Goal: Transaction & Acquisition: Purchase product/service

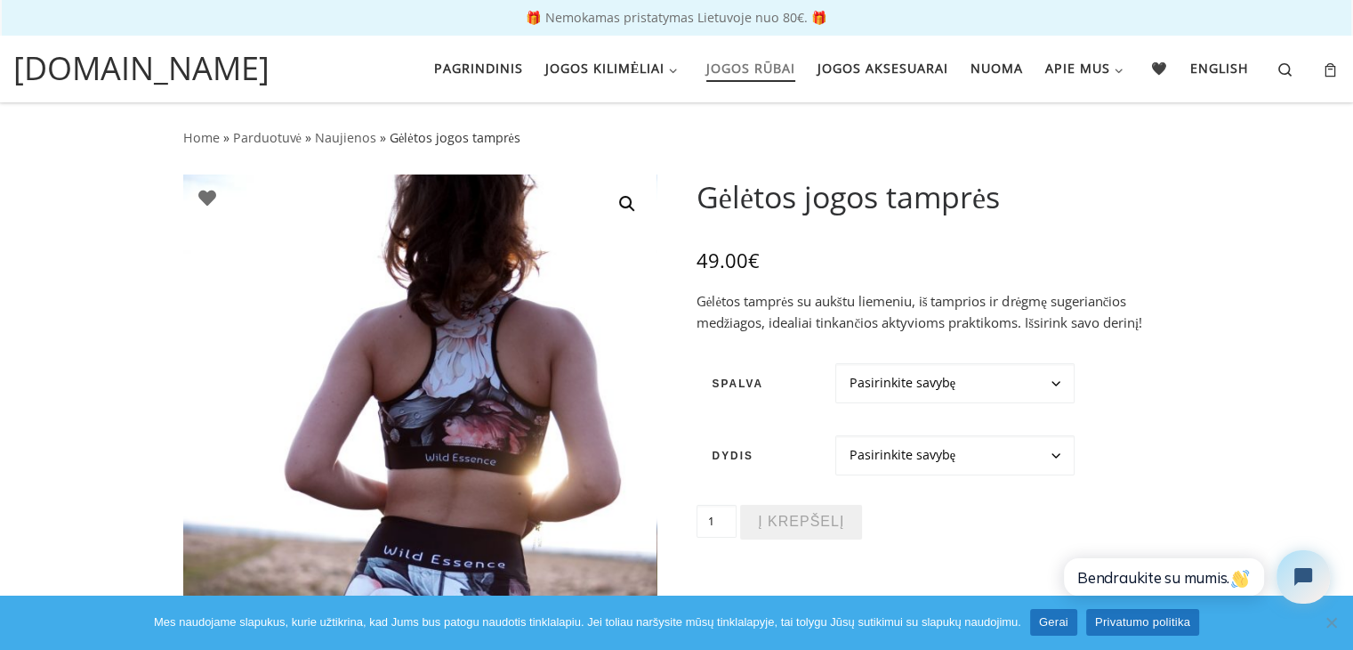
click at [734, 75] on span "Jogos rūbai" at bounding box center [750, 66] width 89 height 33
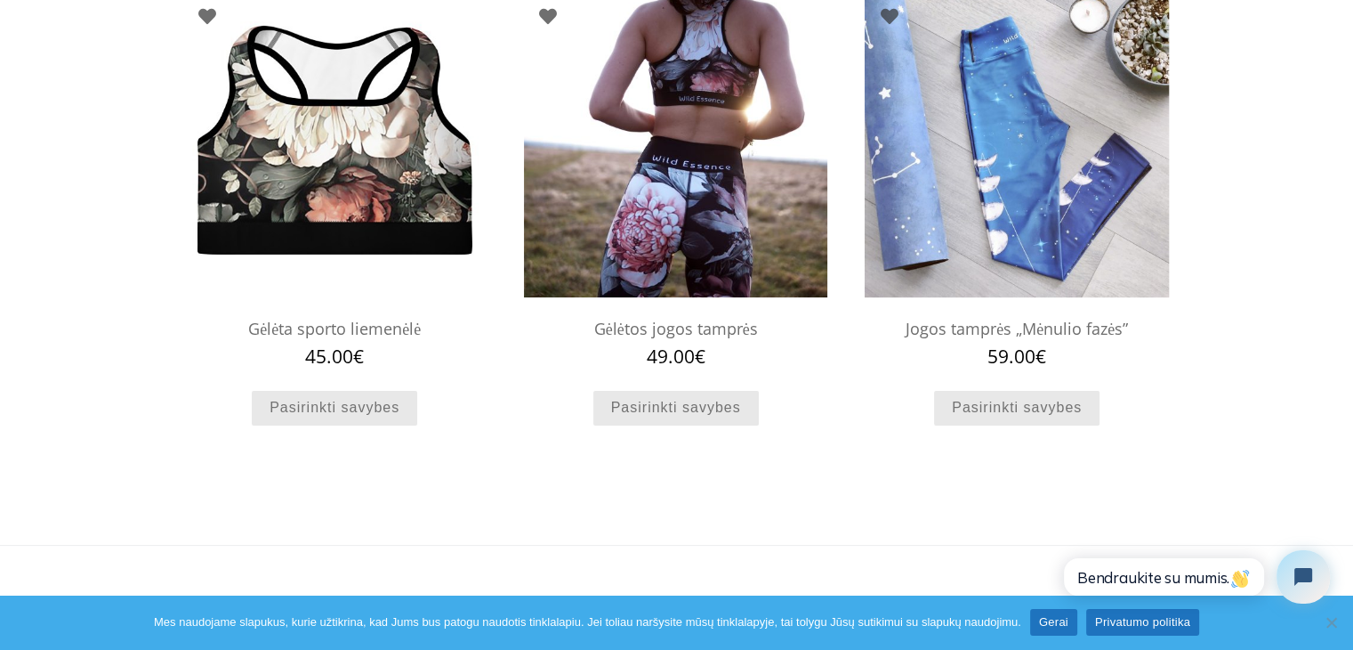
click at [998, 202] on img at bounding box center [1016, 144] width 303 height 303
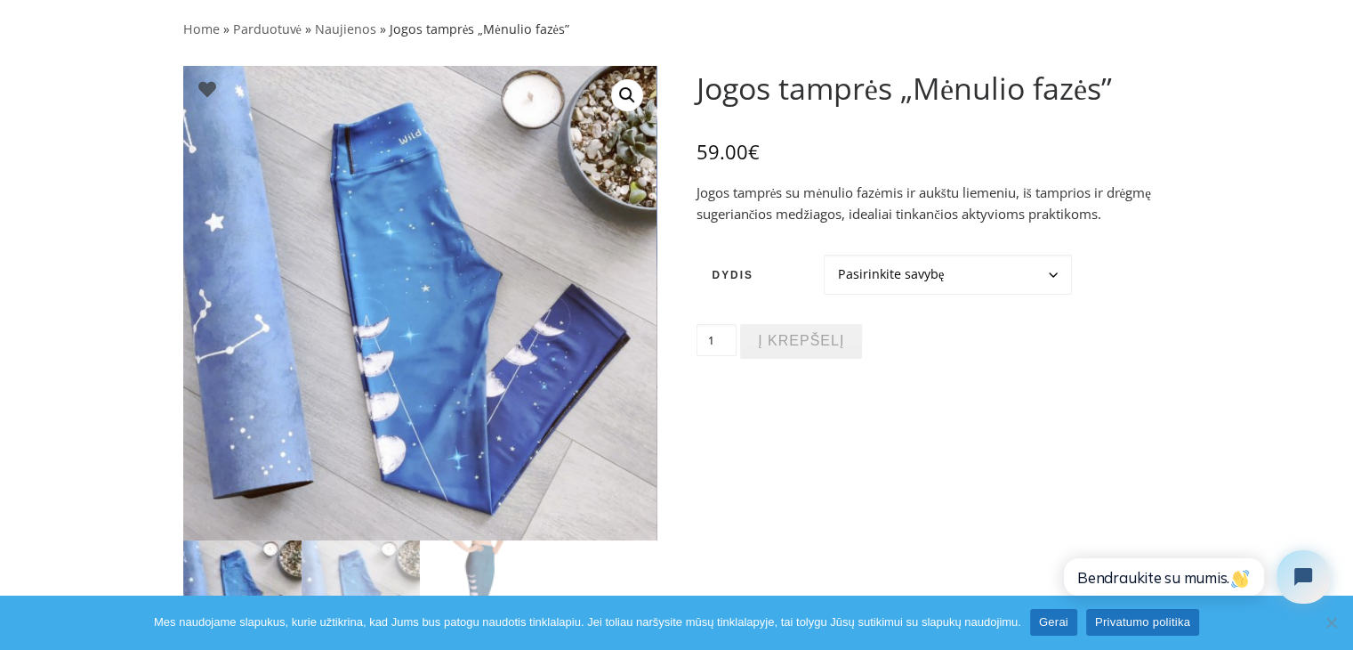
click at [977, 289] on select "Pasirinkite savybę XS S M L XL" at bounding box center [948, 274] width 248 height 41
click at [824, 254] on select "Pasirinkite savybę XS S M L XL" at bounding box center [948, 274] width 248 height 41
select select "L"
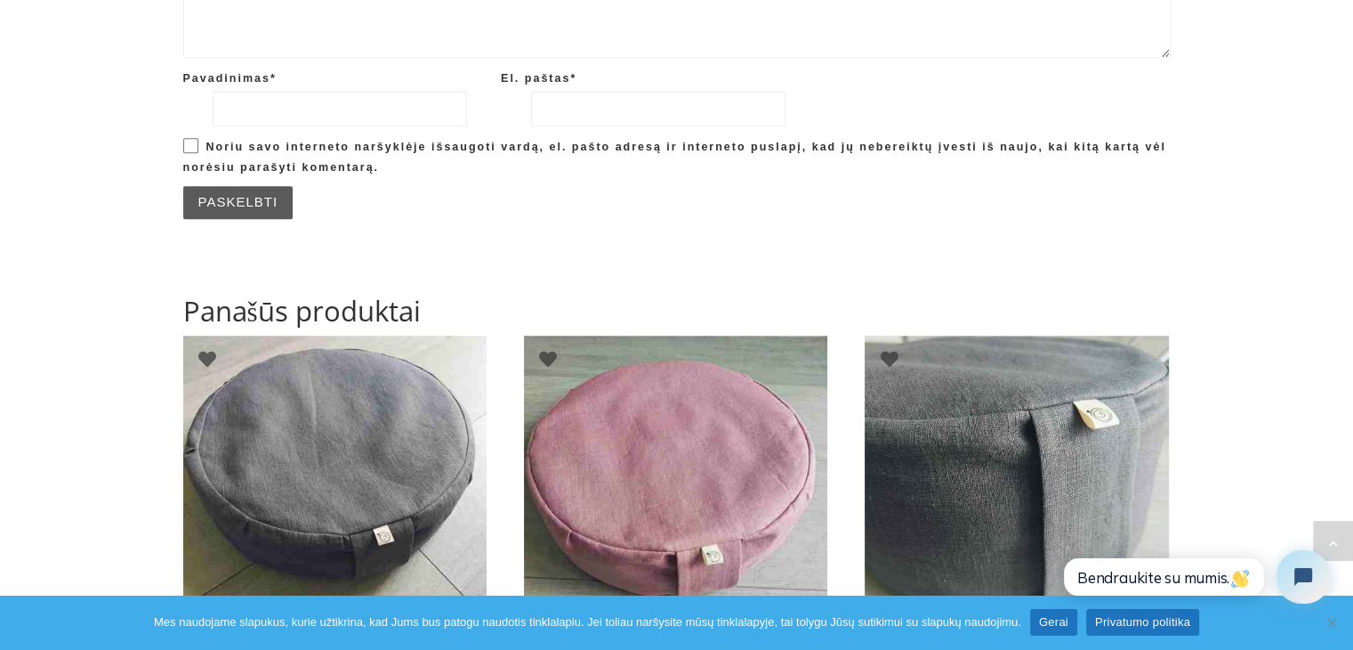
scroll to position [1691, 0]
